Goal: Task Accomplishment & Management: Manage account settings

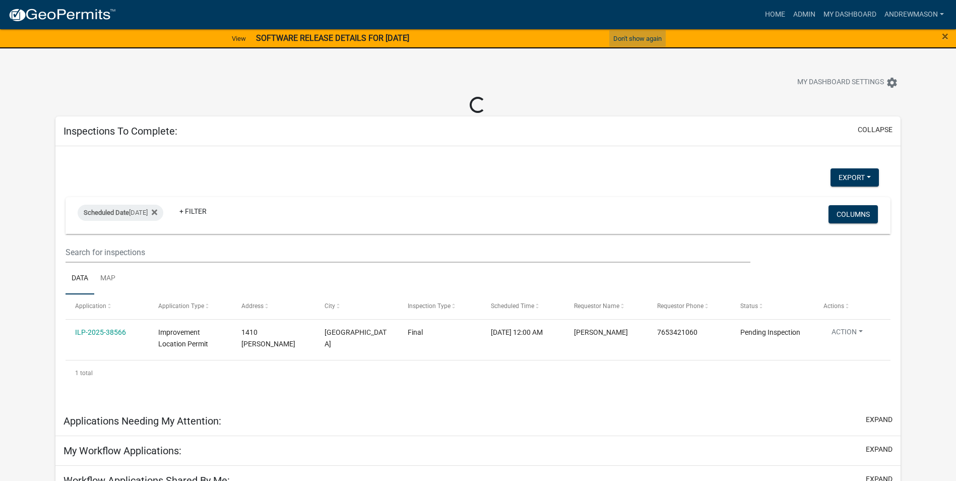
click at [648, 40] on button "Don't show again" at bounding box center [637, 38] width 56 height 17
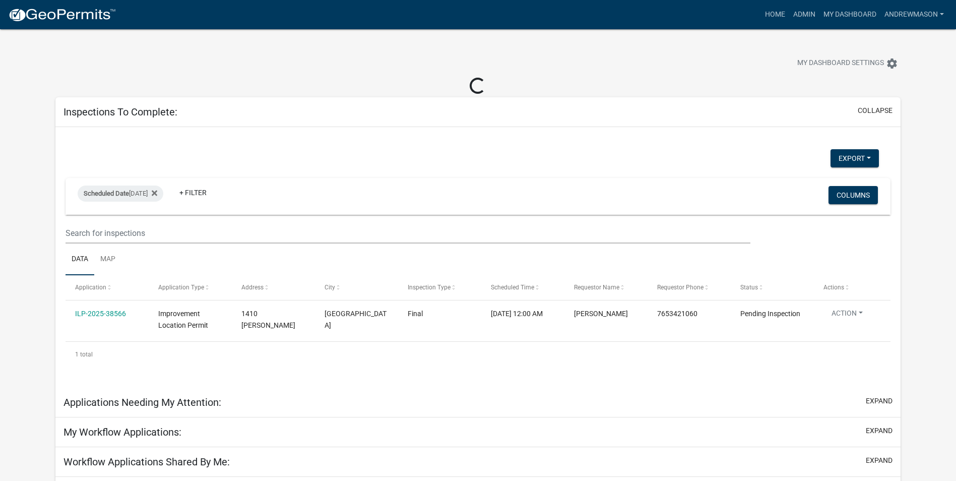
select select "3: 100"
click at [796, 10] on link "Admin" at bounding box center [804, 14] width 30 height 19
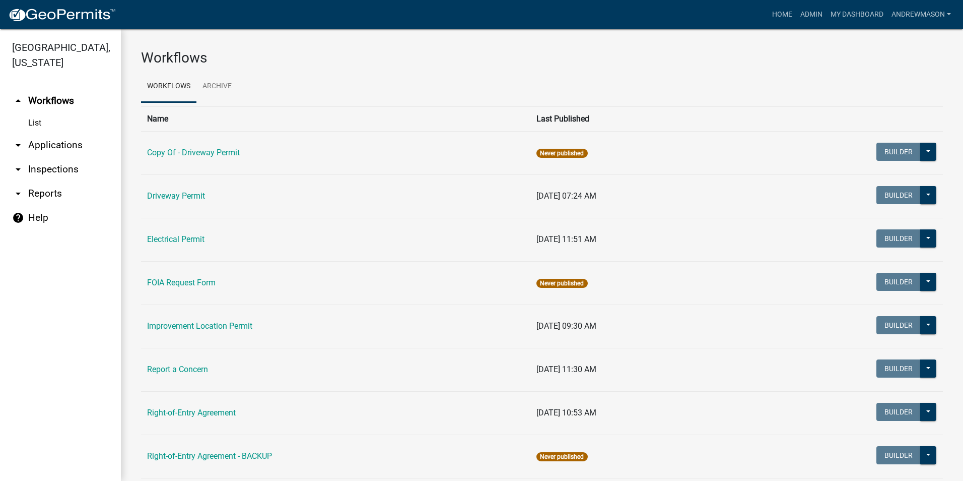
click at [38, 145] on link "arrow_drop_down Applications" at bounding box center [60, 145] width 121 height 24
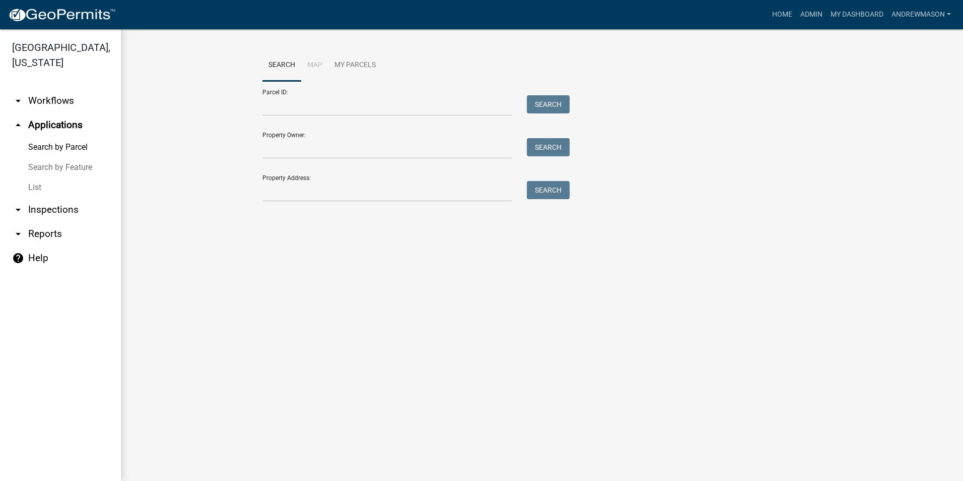
click at [31, 185] on link "List" at bounding box center [60, 187] width 121 height 20
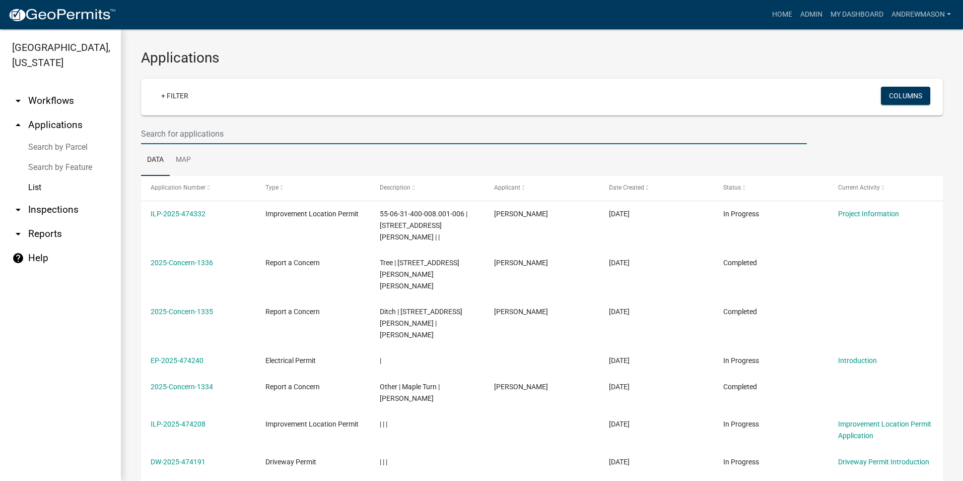
drag, startPoint x: 208, startPoint y: 137, endPoint x: 203, endPoint y: 133, distance: 6.6
click at [206, 135] on input "text" at bounding box center [474, 133] width 666 height 21
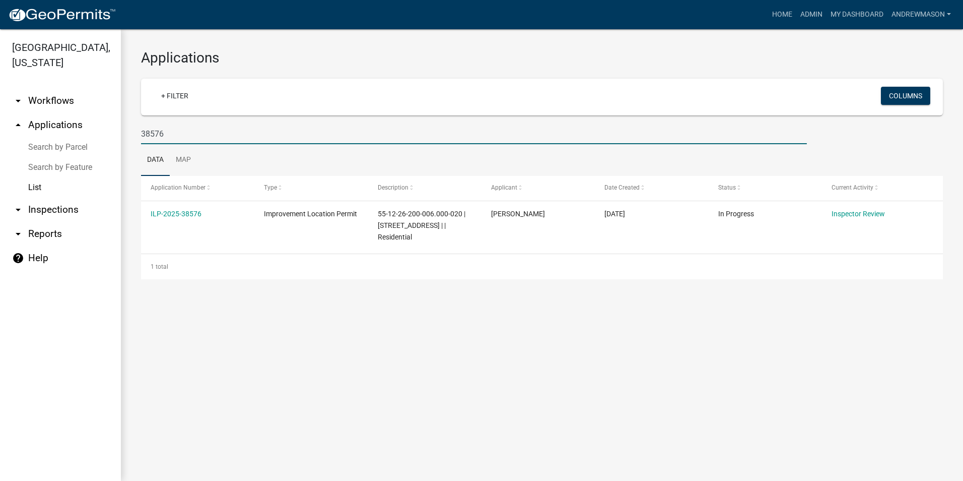
type input "38576"
click at [191, 213] on link "ILP-2025-38576" at bounding box center [176, 214] width 51 height 8
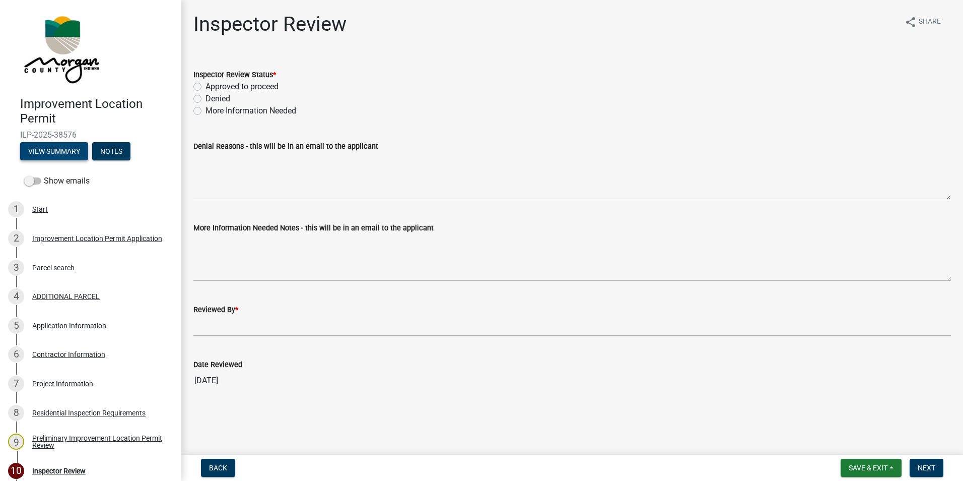
click at [53, 151] on button "View Summary" at bounding box center [54, 151] width 68 height 18
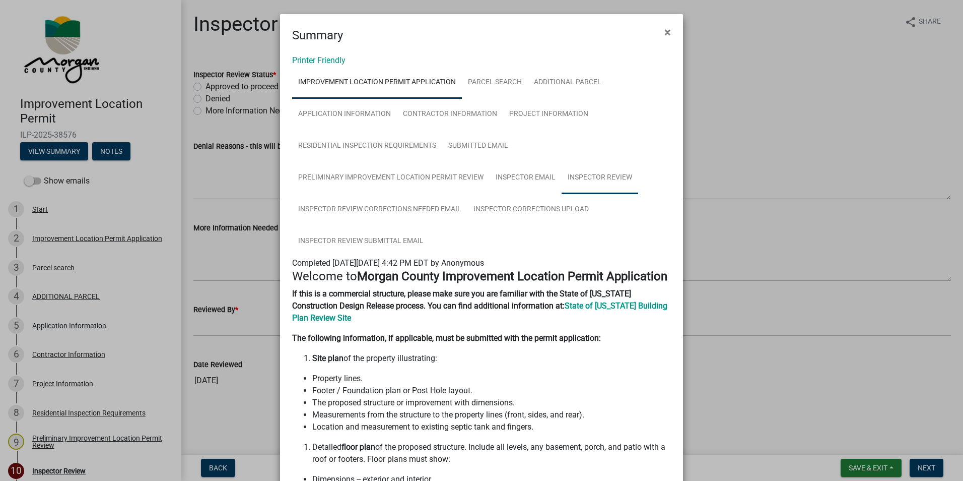
click at [582, 181] on link "Inspector Review" at bounding box center [600, 178] width 77 height 32
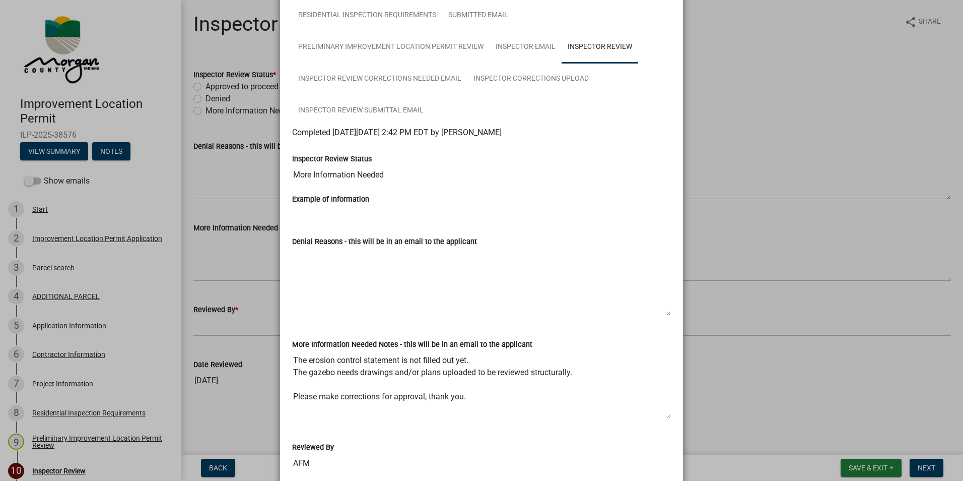
scroll to position [101, 0]
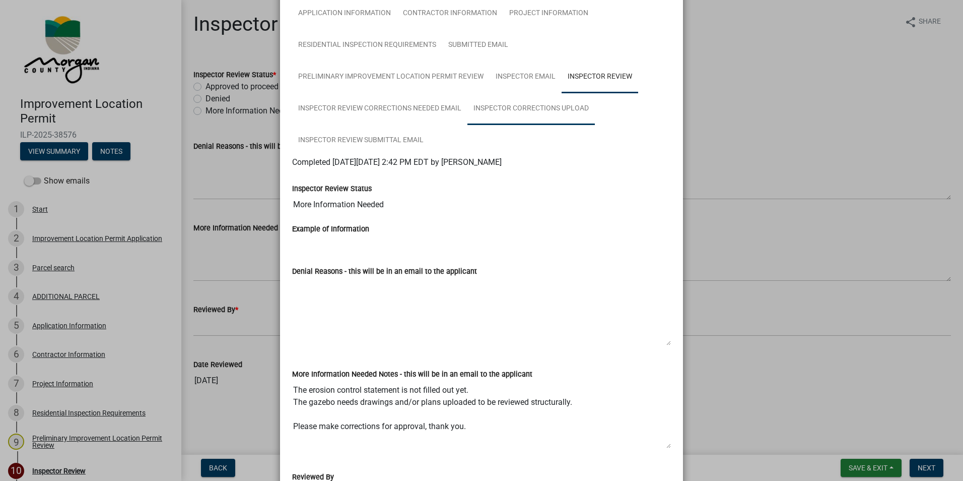
click at [491, 109] on link "Inspector Corrections Upload" at bounding box center [531, 109] width 127 height 32
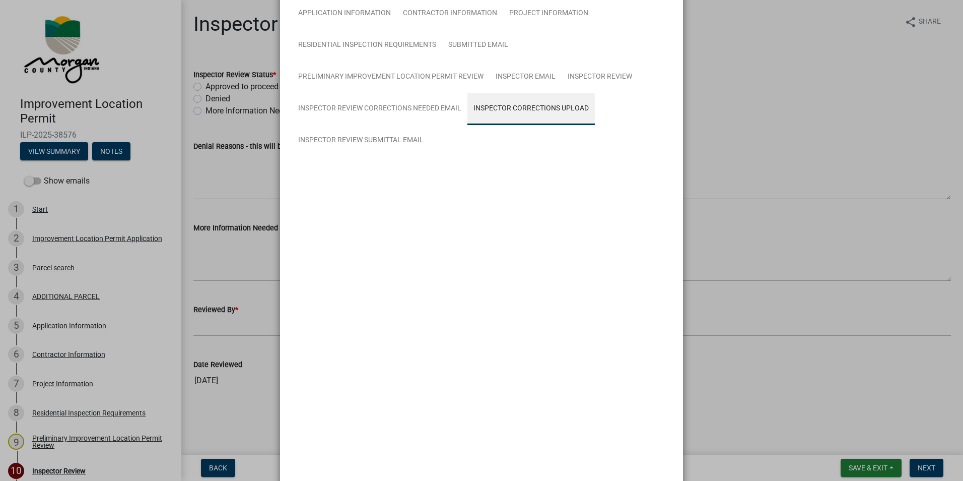
scroll to position [19, 0]
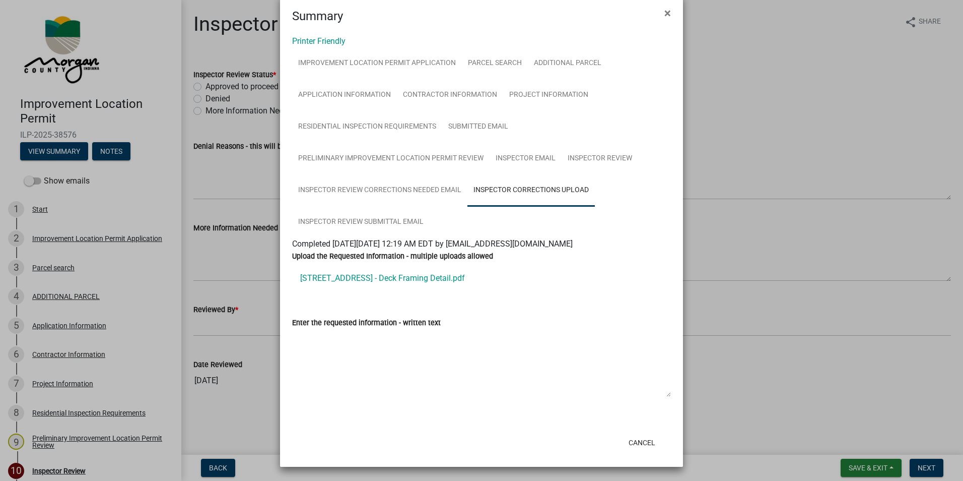
click at [378, 281] on link "[STREET_ADDRESS] - Deck Framing Detail.pdf" at bounding box center [481, 278] width 379 height 24
click at [665, 12] on span "×" at bounding box center [668, 13] width 7 height 14
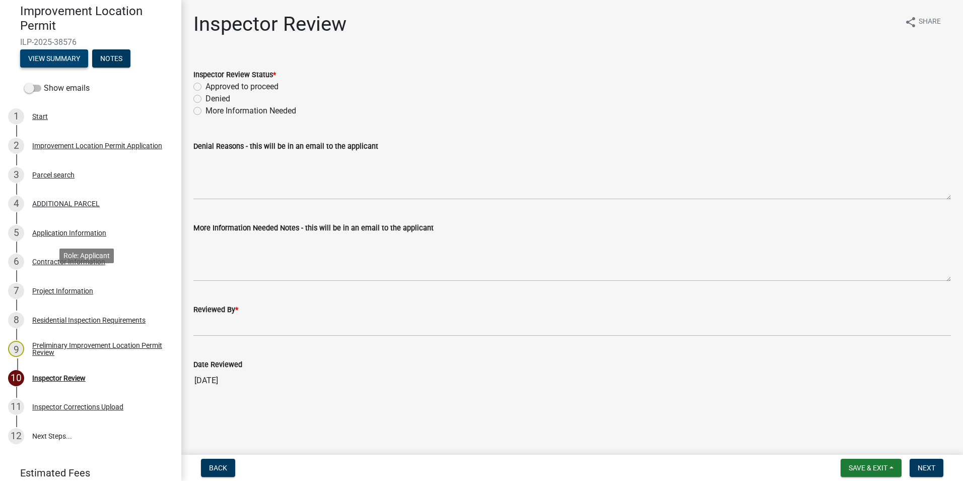
scroll to position [101, 0]
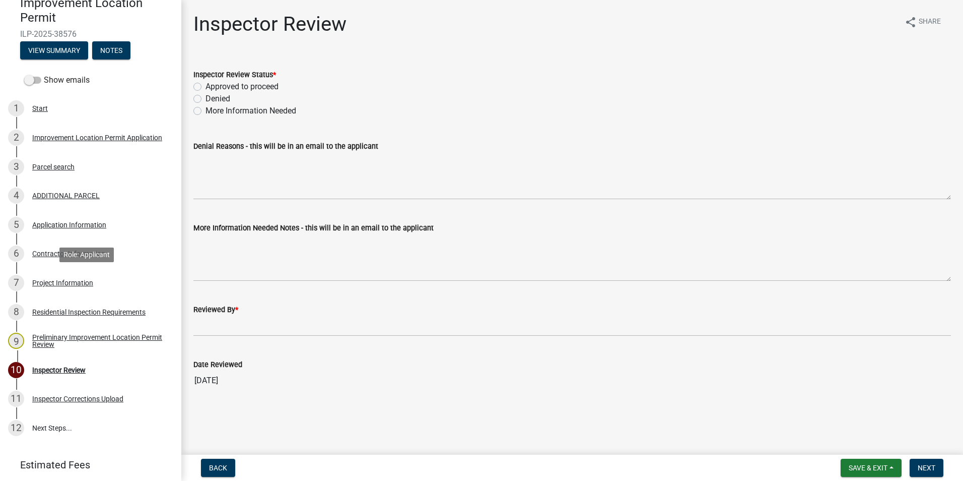
click at [59, 284] on div "Project Information" at bounding box center [62, 282] width 61 height 7
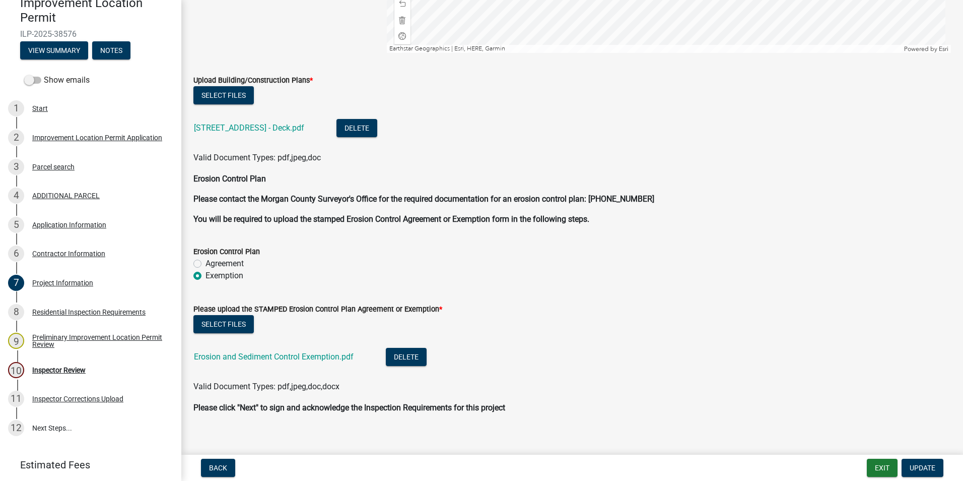
scroll to position [1982, 0]
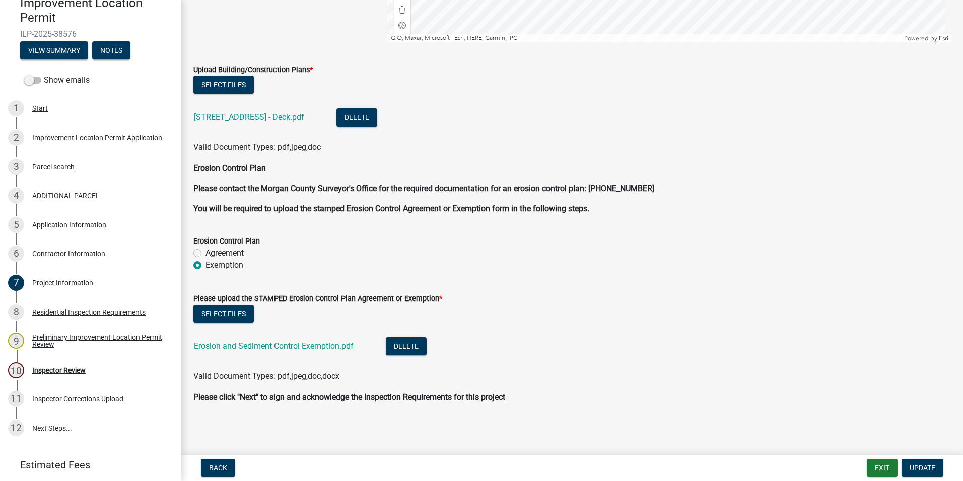
click at [261, 347] on link "Erosion and Sediment Control Exemption.pdf" at bounding box center [274, 346] width 160 height 10
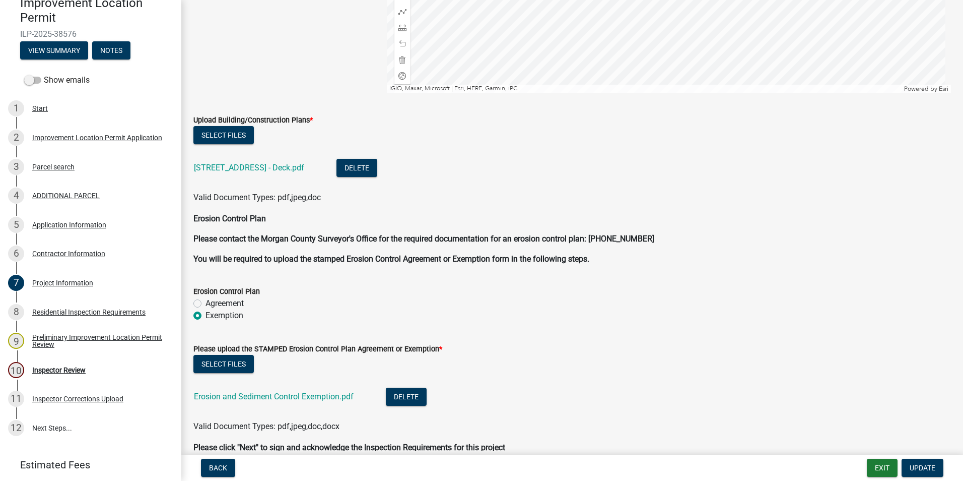
click at [271, 167] on link "[STREET_ADDRESS] - Deck.pdf" at bounding box center [249, 168] width 110 height 10
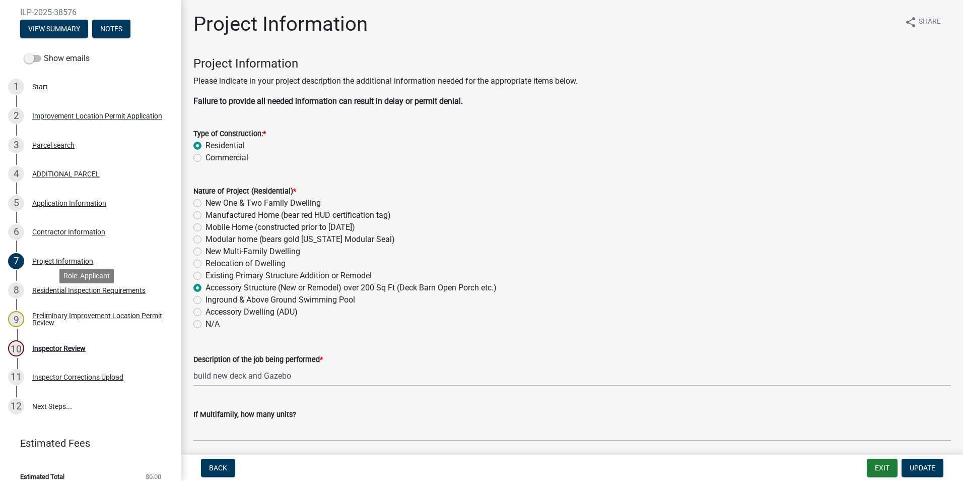
scroll to position [134, 0]
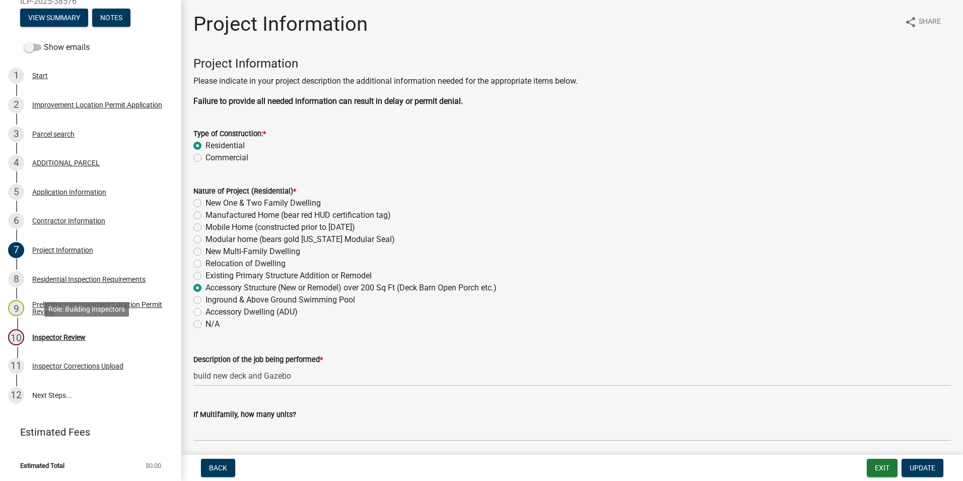
click at [80, 334] on div "Inspector Review" at bounding box center [58, 337] width 53 height 7
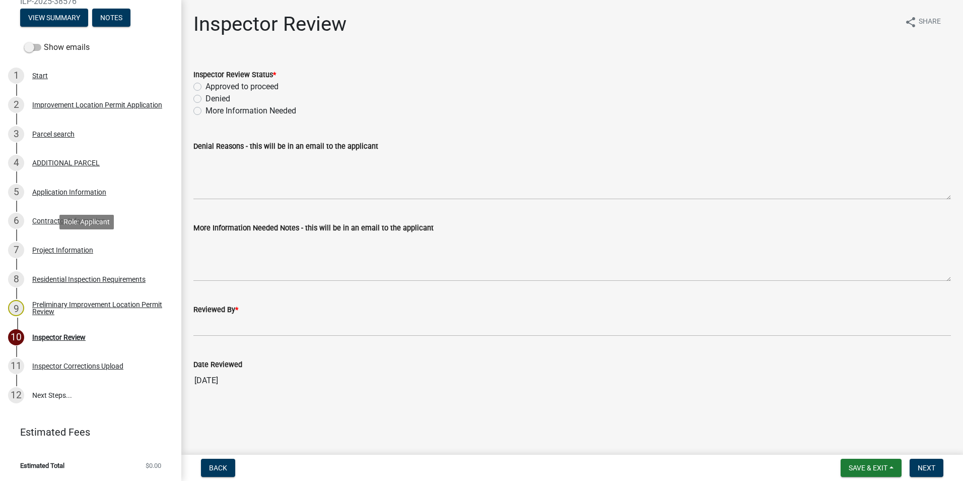
click at [42, 247] on div "Project Information" at bounding box center [62, 249] width 61 height 7
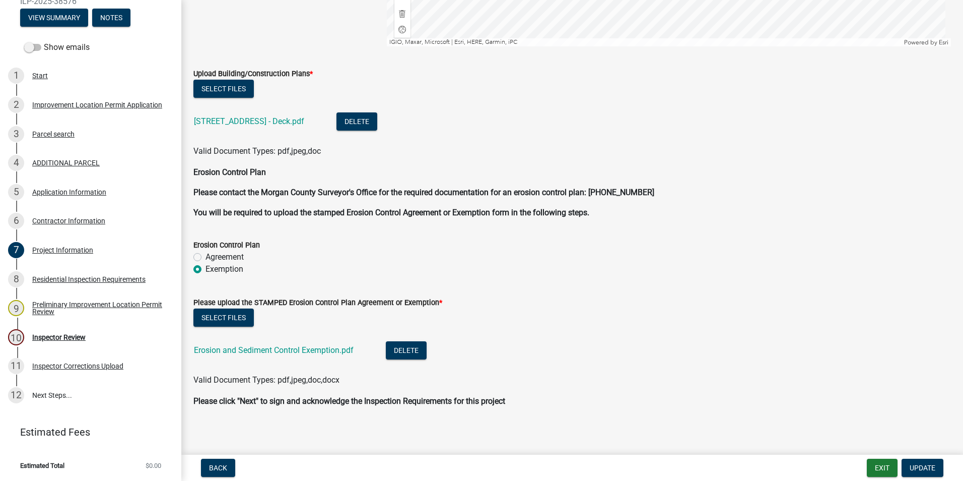
scroll to position [1982, 0]
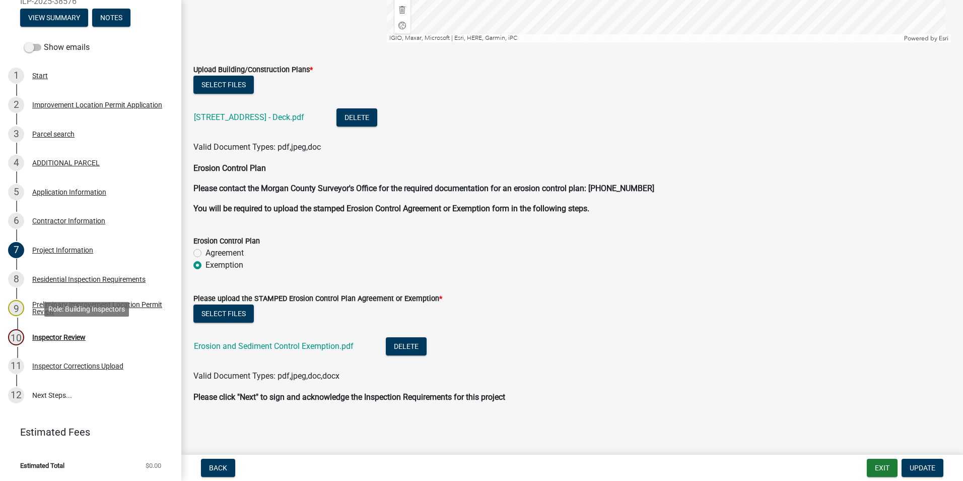
click at [70, 338] on div "Inspector Review" at bounding box center [58, 337] width 53 height 7
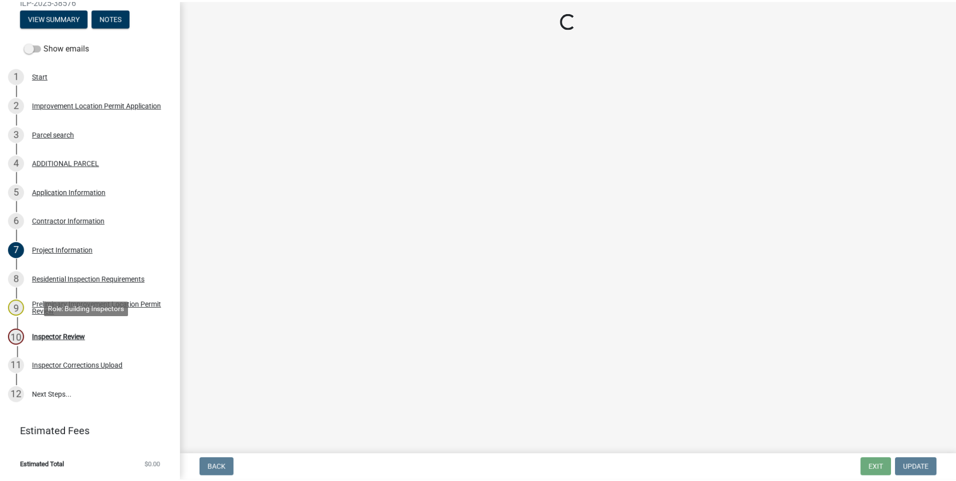
scroll to position [0, 0]
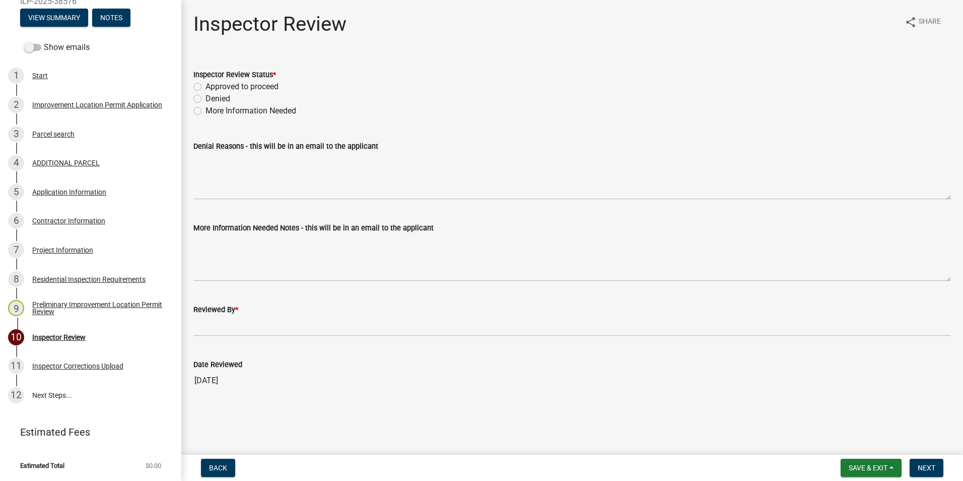
click at [206, 112] on label "More Information Needed" at bounding box center [251, 111] width 91 height 12
click at [206, 111] on input "More Information Needed" at bounding box center [209, 108] width 7 height 7
radio input "true"
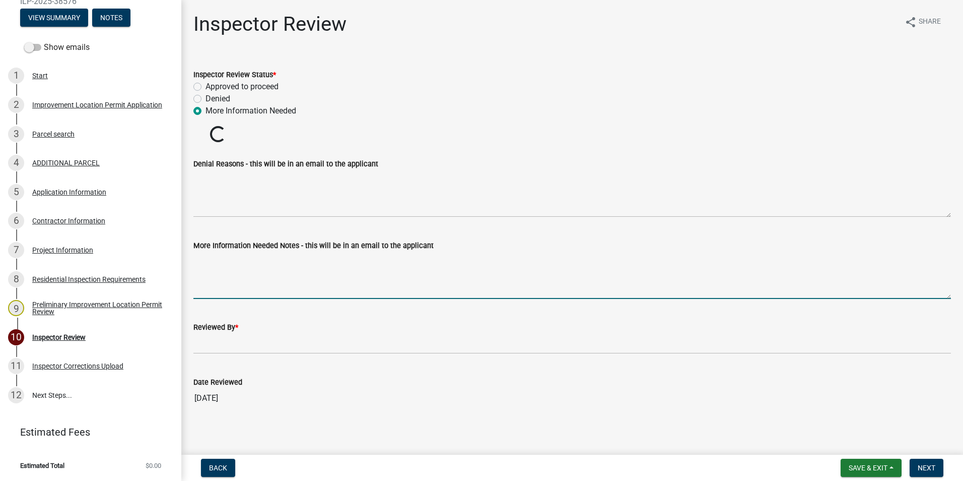
click at [275, 269] on textarea "More Information Needed Notes - this will be in an email to the applicant" at bounding box center [573, 274] width 758 height 47
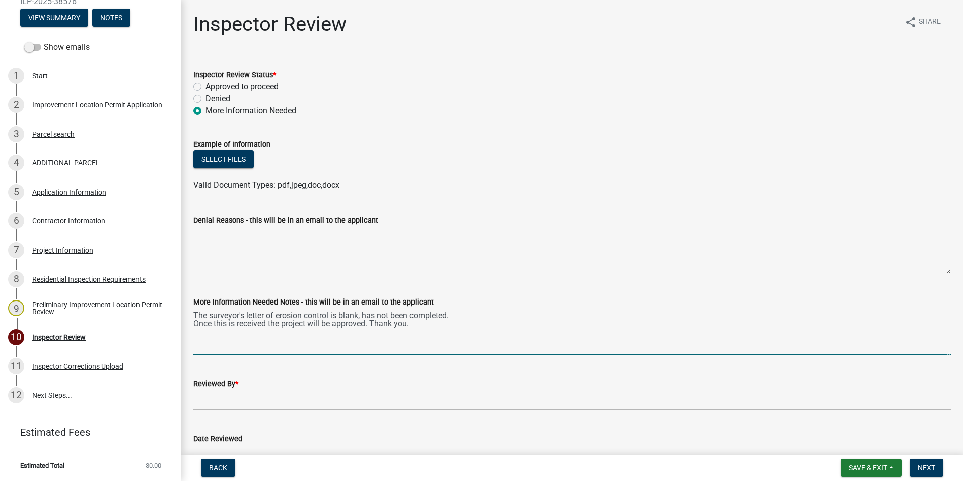
type textarea "The surveyor's letter of erosion control is blank, has not been completed. Once…"
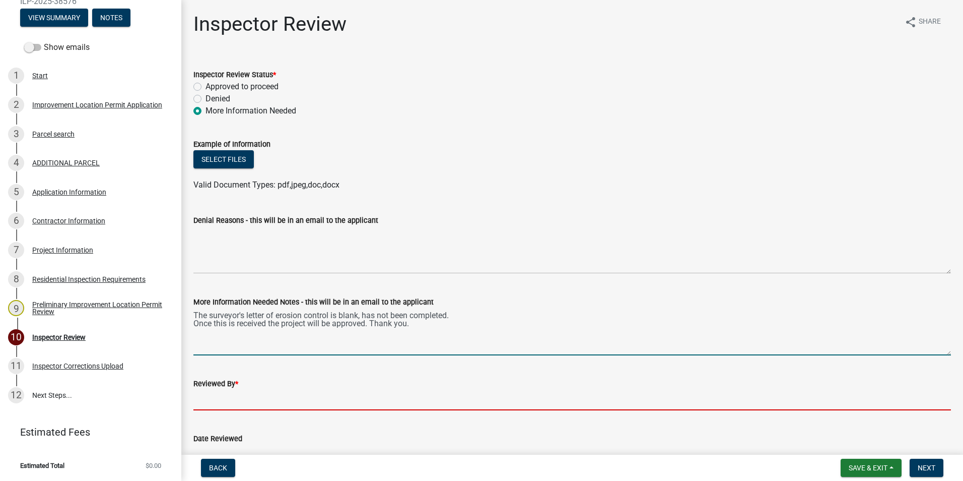
click at [230, 405] on input "Reviewed By *" at bounding box center [573, 400] width 758 height 21
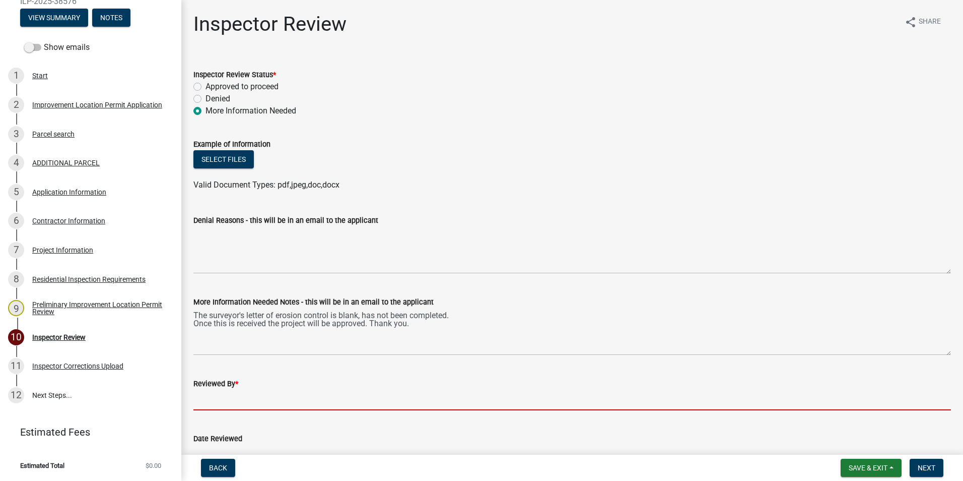
type input "AFM"
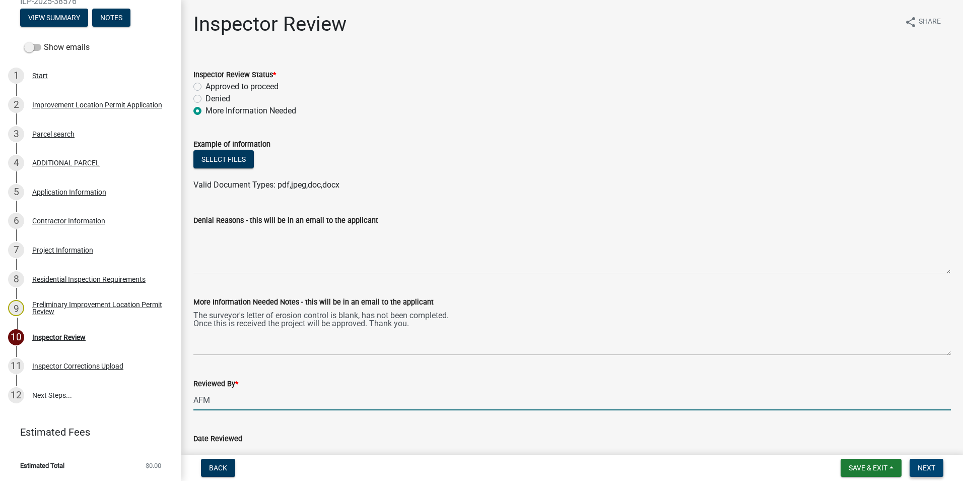
click at [931, 465] on span "Next" at bounding box center [927, 468] width 18 height 8
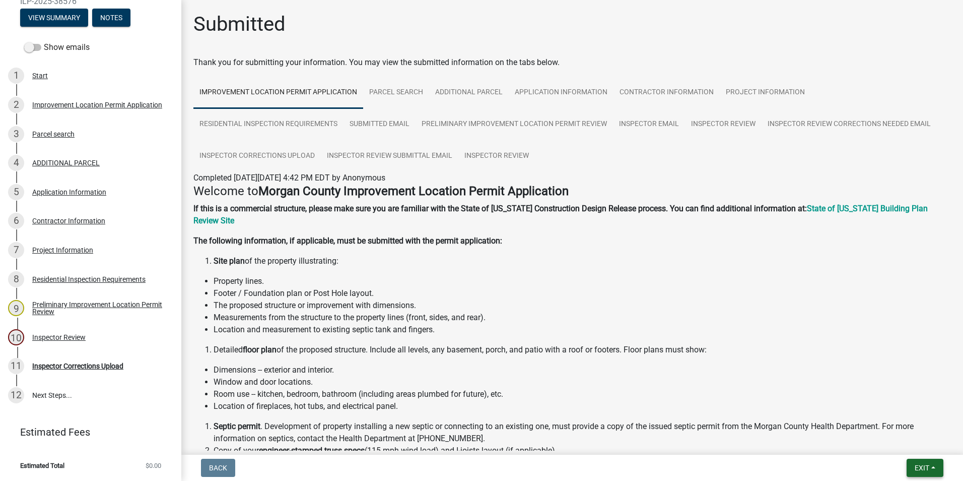
click at [925, 468] on span "Exit" at bounding box center [922, 468] width 15 height 8
click at [914, 441] on button "Save & Exit" at bounding box center [903, 441] width 81 height 24
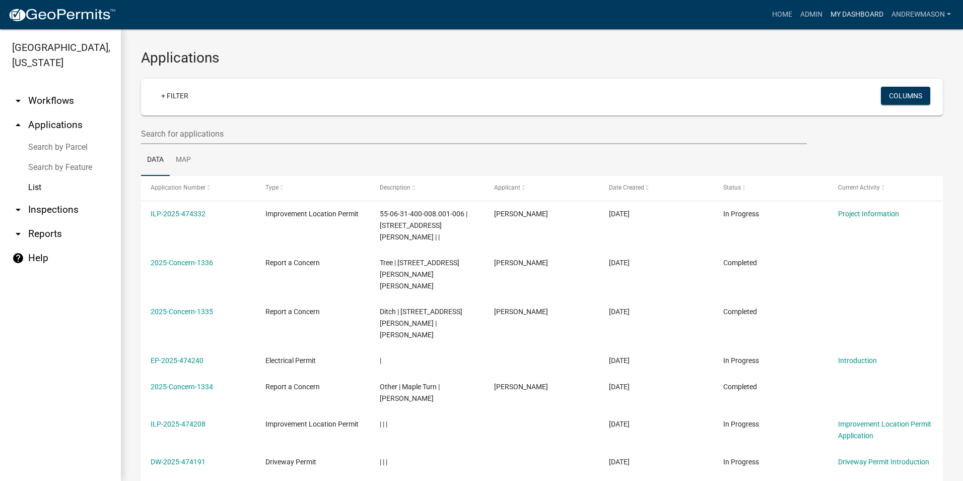
click at [840, 10] on link "My Dashboard" at bounding box center [857, 14] width 61 height 19
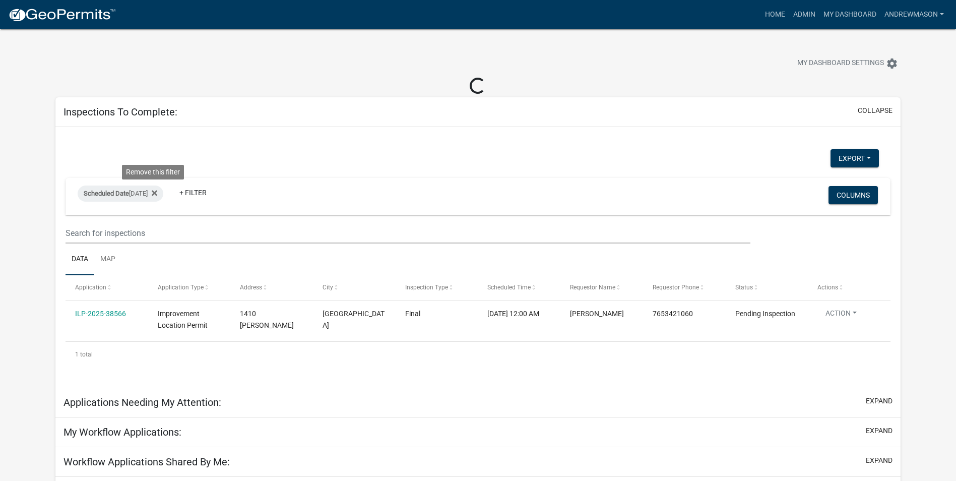
click at [154, 194] on icon at bounding box center [155, 193] width 6 height 6
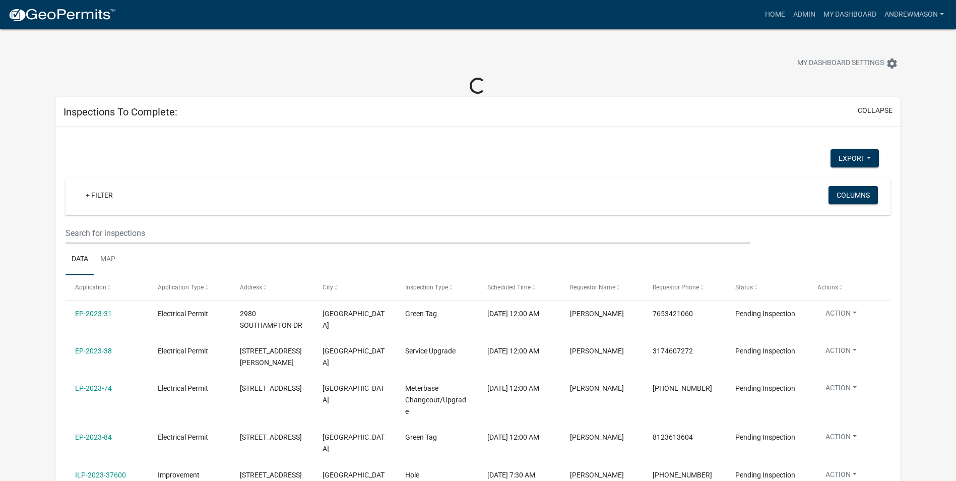
click at [95, 196] on link "+ Filter" at bounding box center [99, 195] width 43 height 18
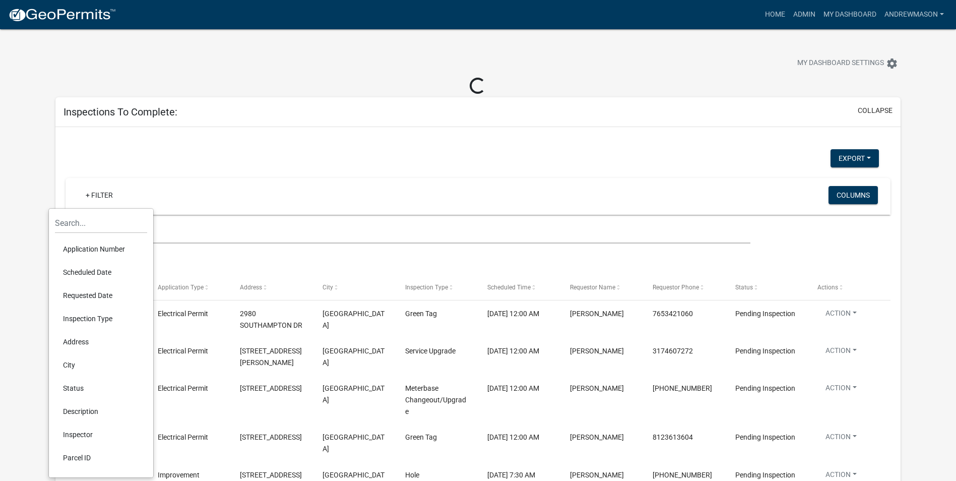
click at [96, 271] on li "Scheduled Date" at bounding box center [101, 272] width 92 height 23
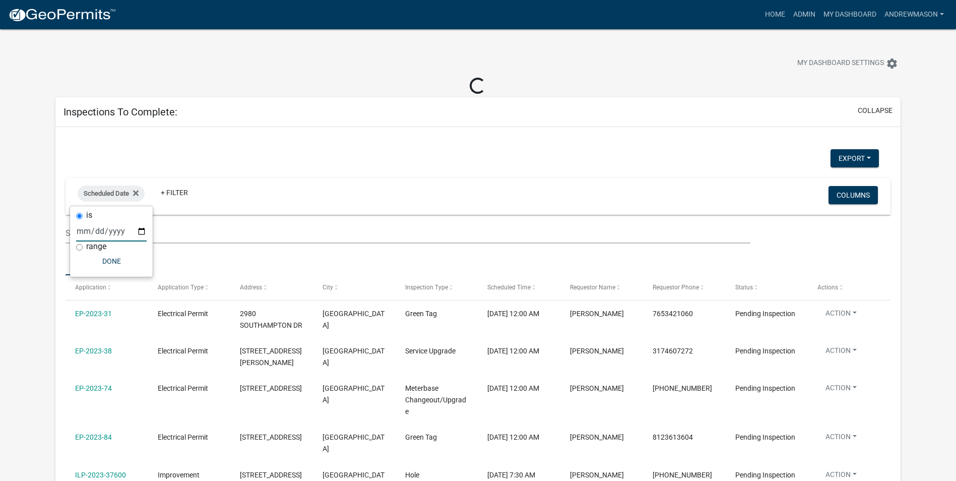
click at [142, 232] on input "date" at bounding box center [111, 231] width 71 height 21
select select "3: 100"
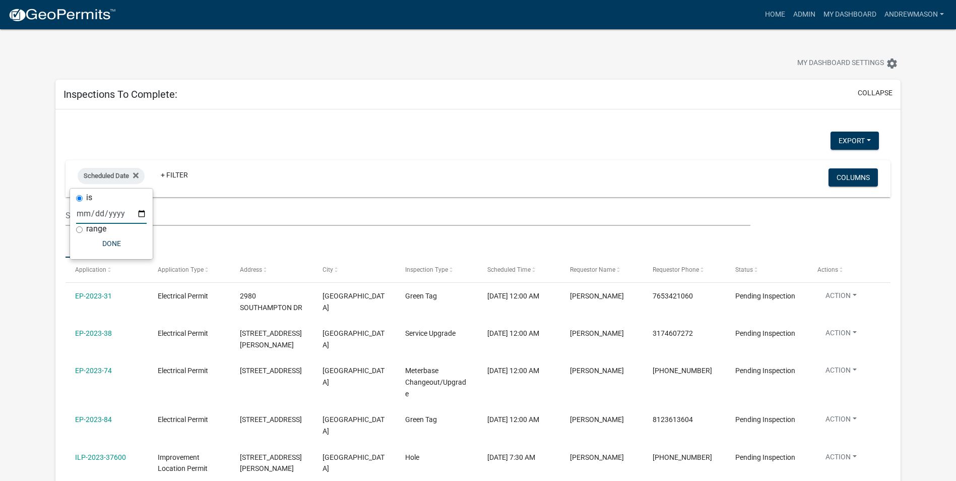
type input "[DATE]"
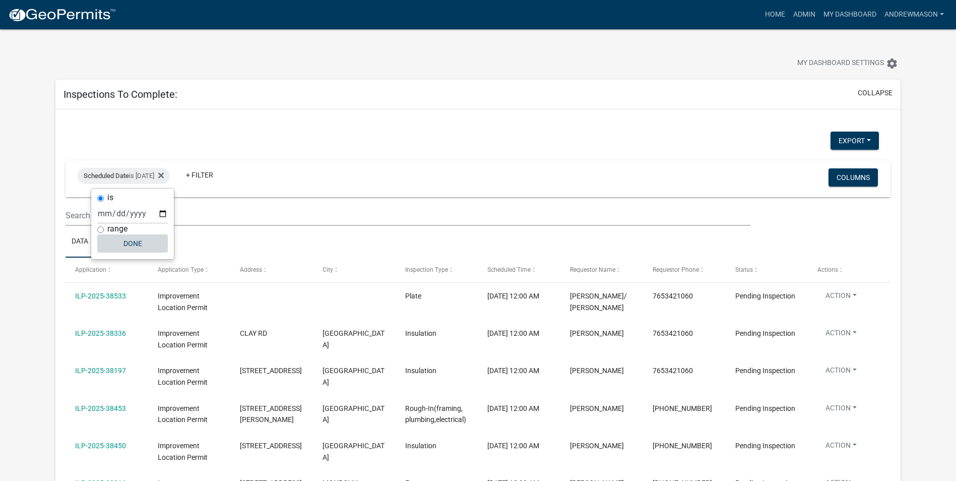
click at [138, 245] on button "Done" at bounding box center [132, 243] width 71 height 18
